Goal: Find specific page/section: Find specific page/section

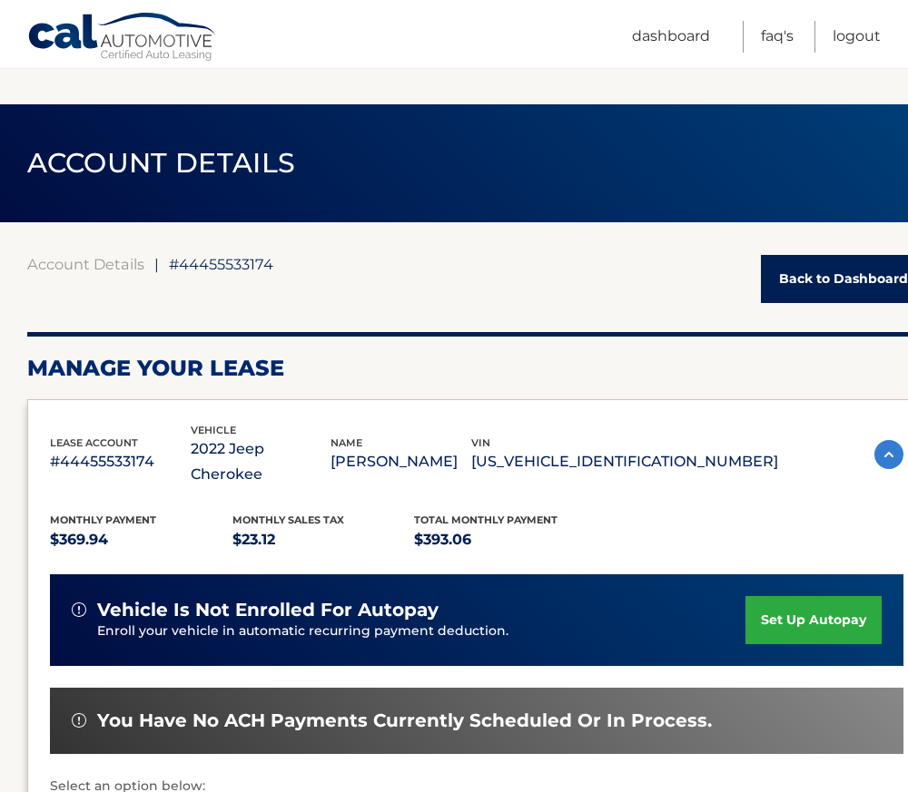
scroll to position [1372, 0]
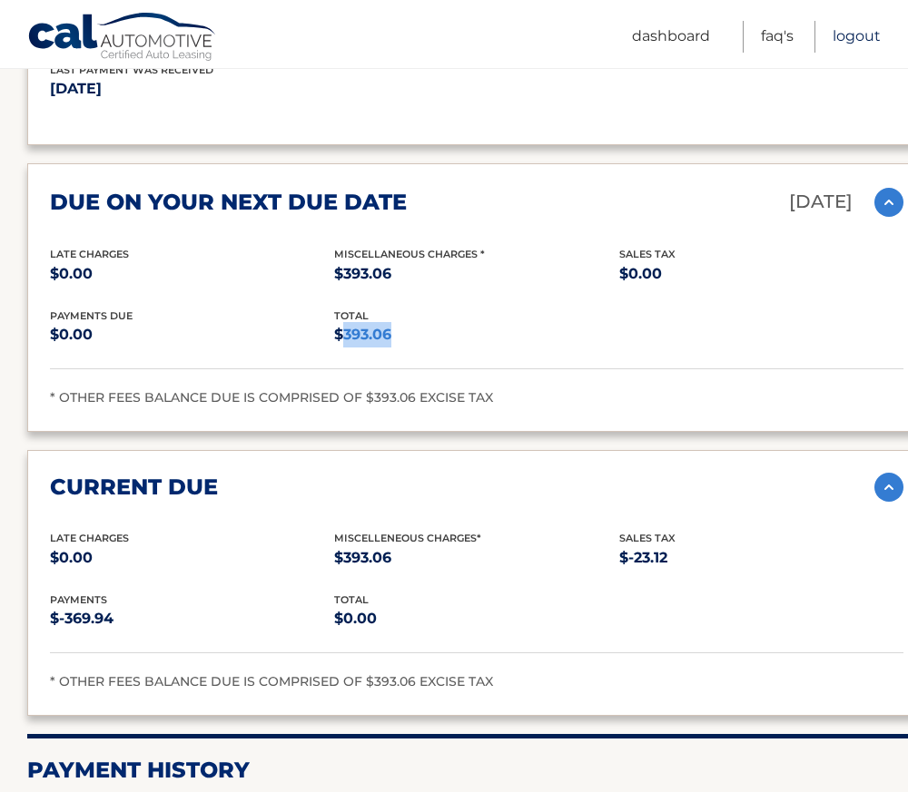
click at [850, 35] on link "Logout" at bounding box center [856, 37] width 48 height 32
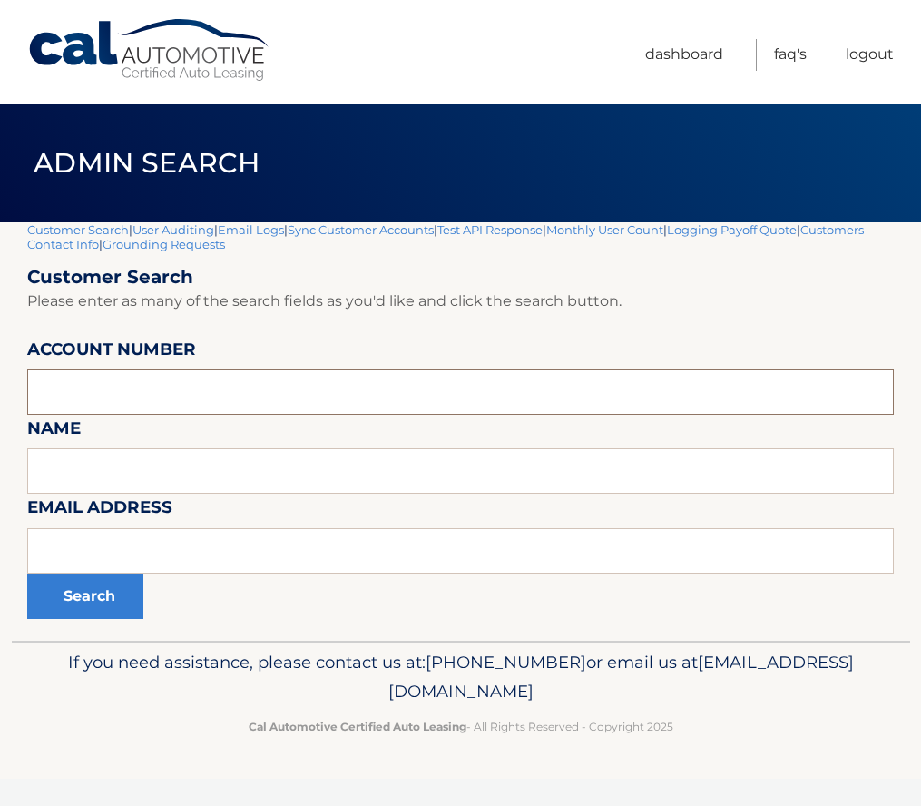
click at [121, 391] on input "text" at bounding box center [460, 391] width 867 height 45
paste input "44455537948"
type input "44455537948"
click at [83, 587] on button "Search" at bounding box center [85, 596] width 116 height 45
